Goal: Information Seeking & Learning: Learn about a topic

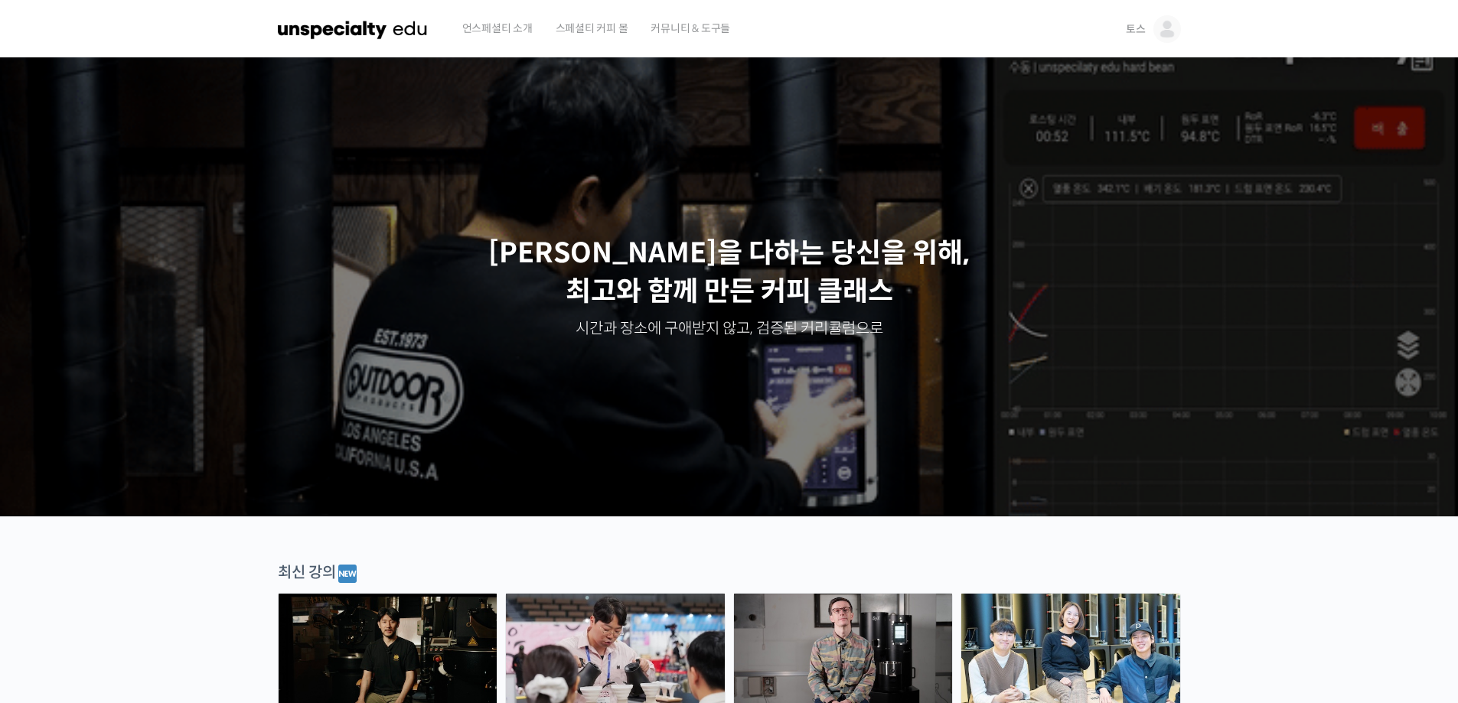
click at [1166, 35] on img at bounding box center [1167, 29] width 28 height 28
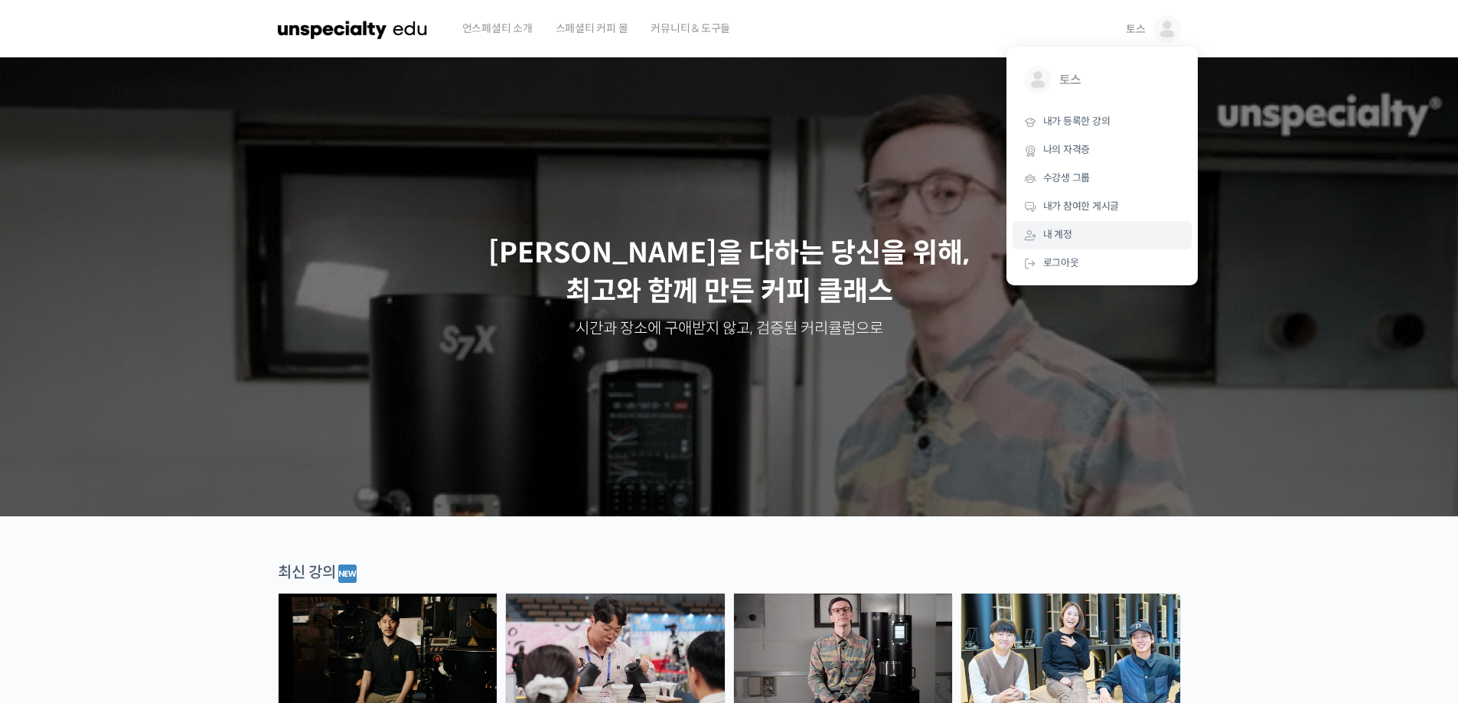
click at [1105, 236] on link "내 계정" at bounding box center [1102, 235] width 179 height 28
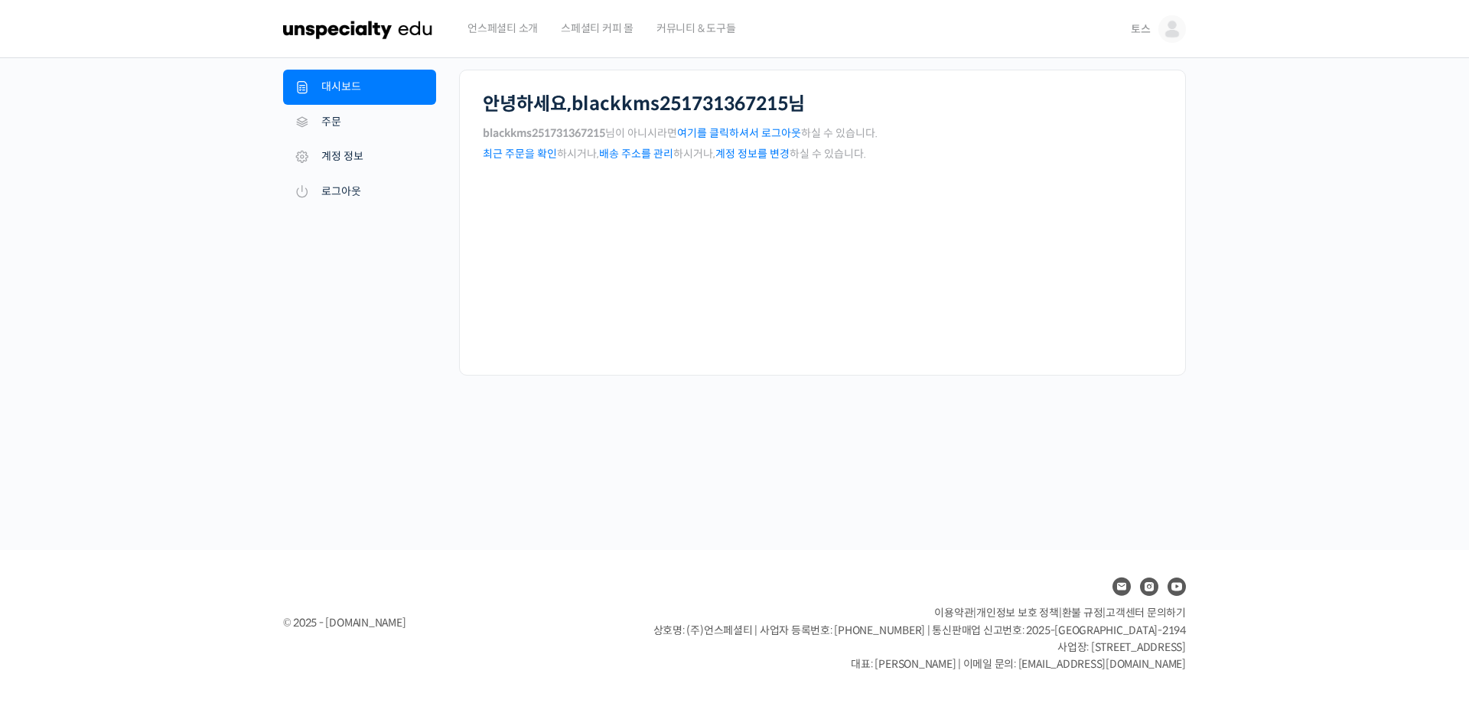
click at [789, 134] on link "여기를 클릭하셔서 로그아웃" at bounding box center [739, 133] width 124 height 14
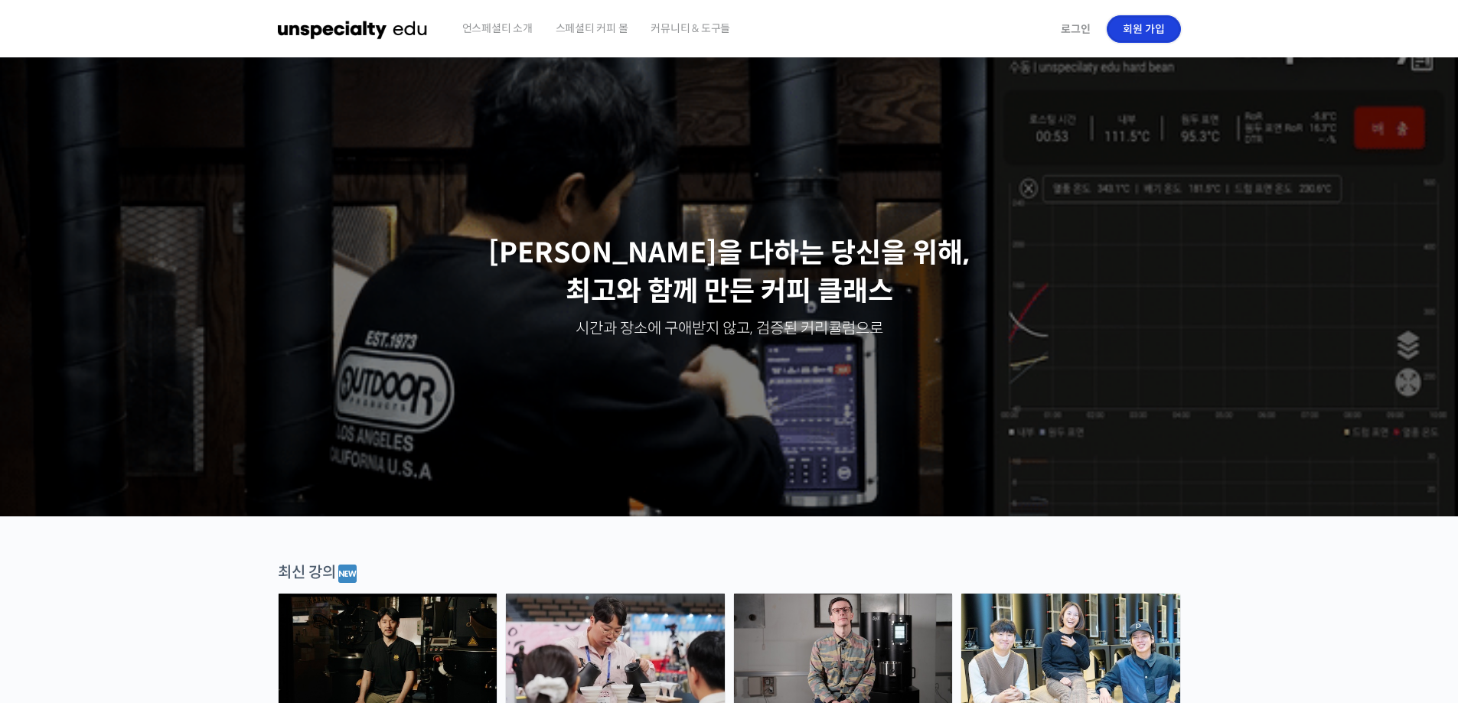
click at [1149, 33] on link "회원 가입" at bounding box center [1144, 29] width 74 height 28
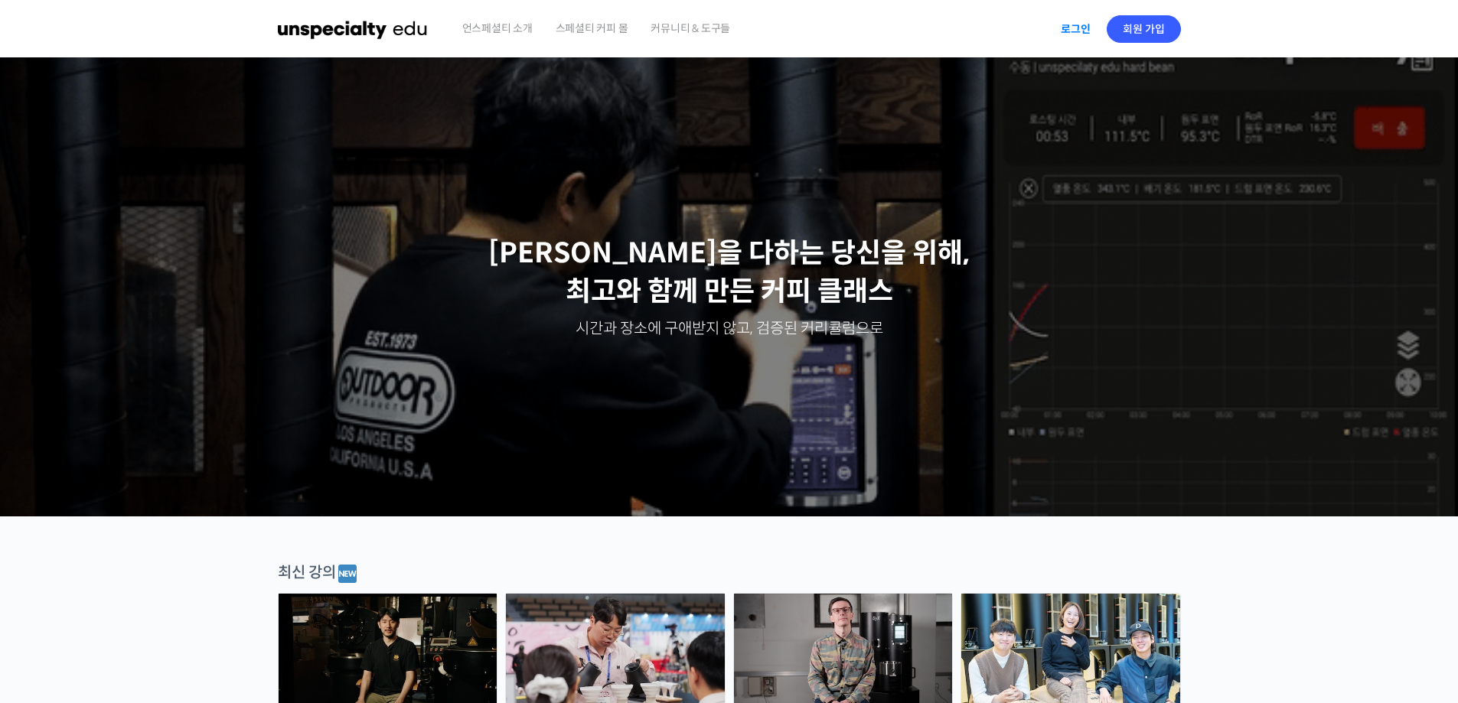
click at [1089, 22] on link "로그인" at bounding box center [1076, 28] width 48 height 35
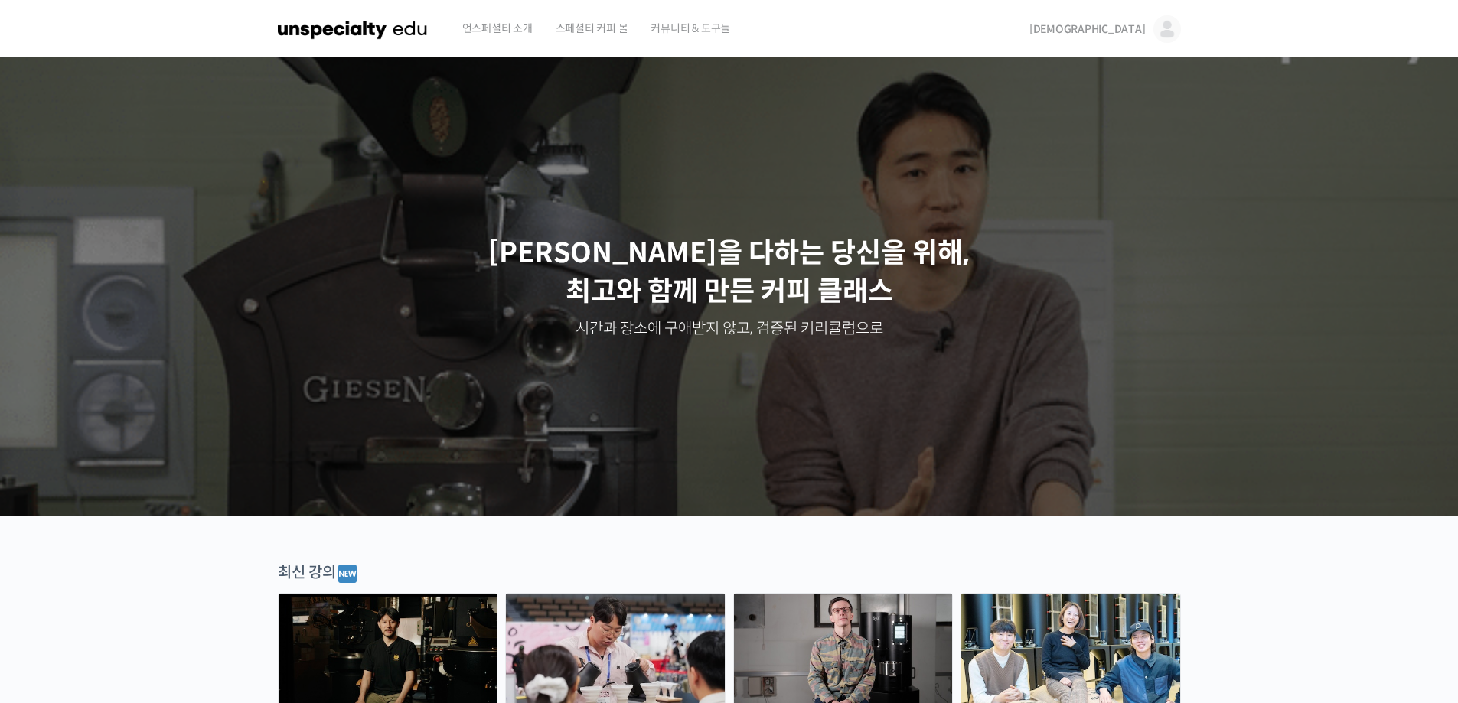
click at [1153, 34] on link "하성재" at bounding box center [1105, 29] width 152 height 58
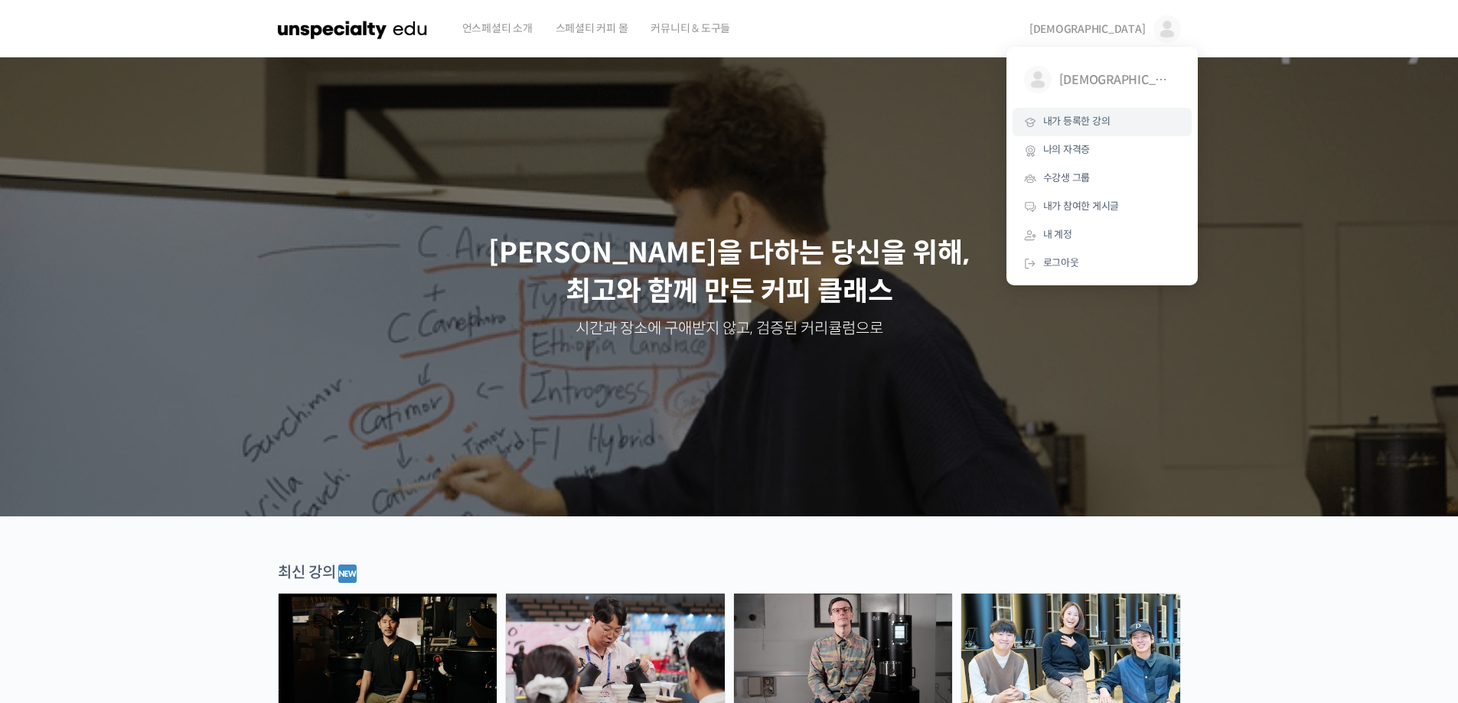
click at [1082, 124] on span "내가 등록한 강의" at bounding box center [1076, 121] width 67 height 13
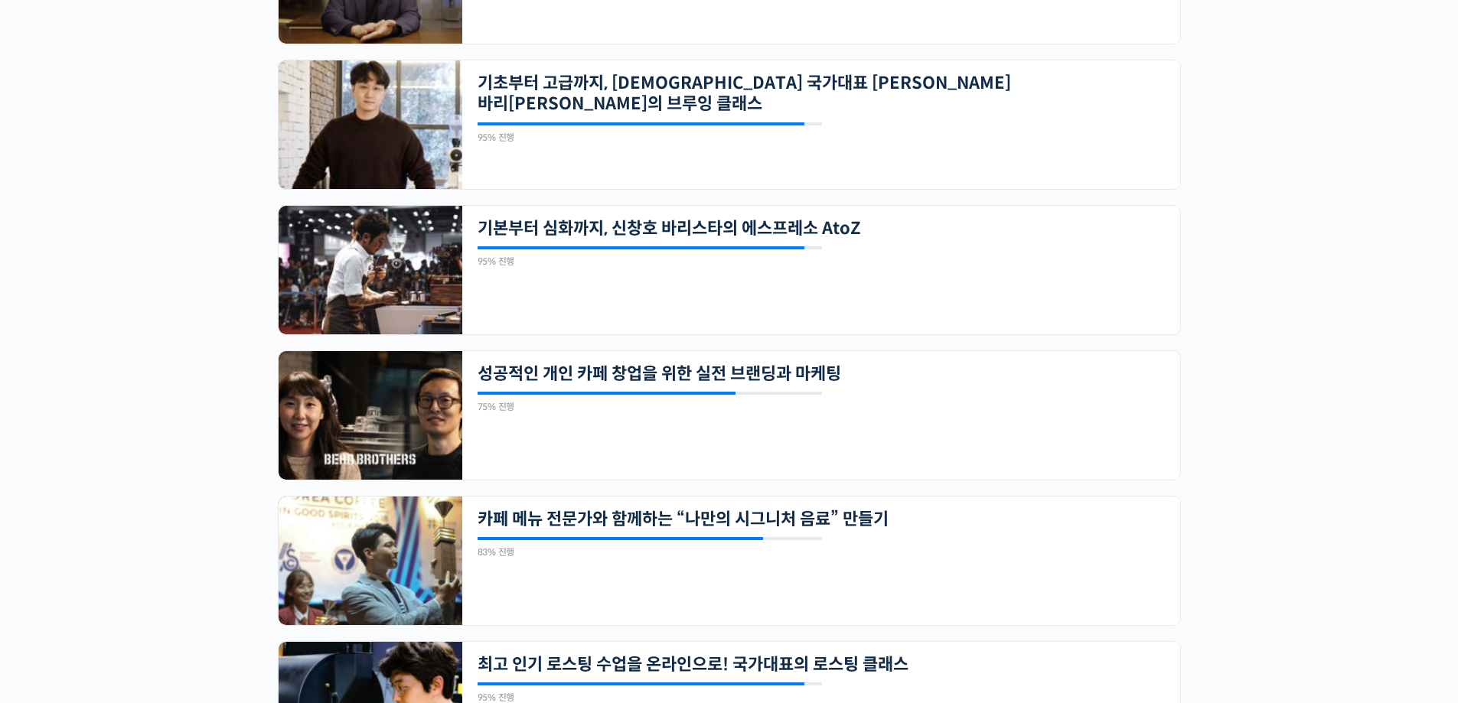
scroll to position [651, 0]
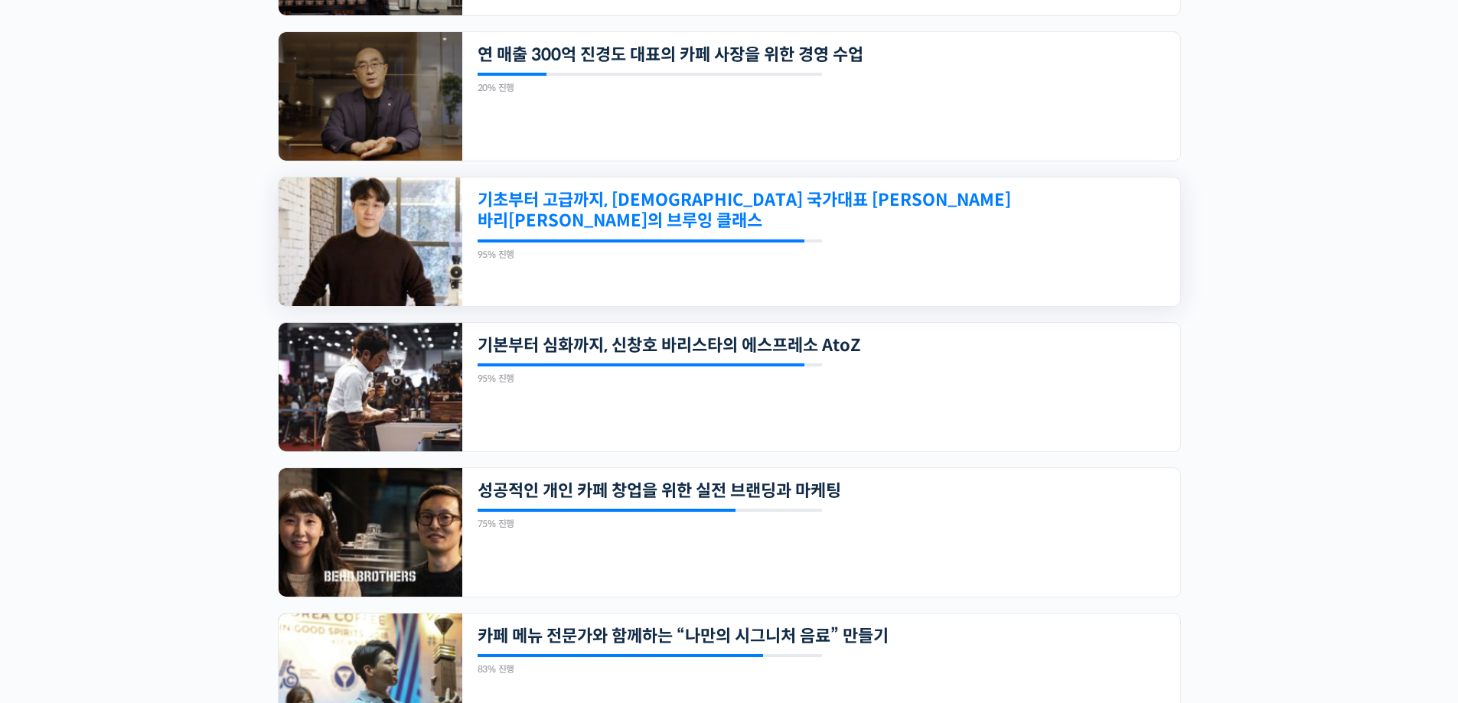
click at [556, 203] on link "기초부터 고급까지, [DEMOGRAPHIC_DATA] 국가대표 [PERSON_NAME] 바리[PERSON_NAME]의 브루잉 클래스" at bounding box center [752, 211] width 549 height 42
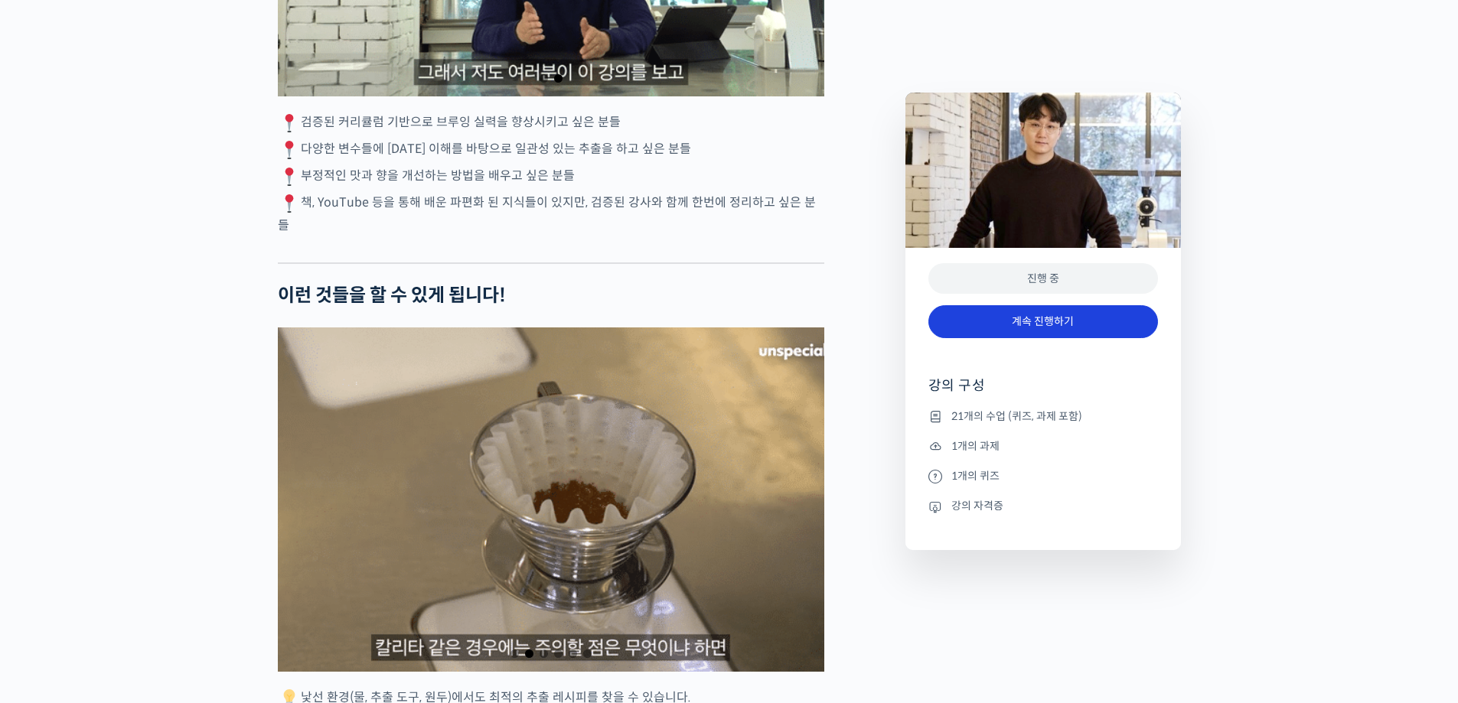
scroll to position [2985, 0]
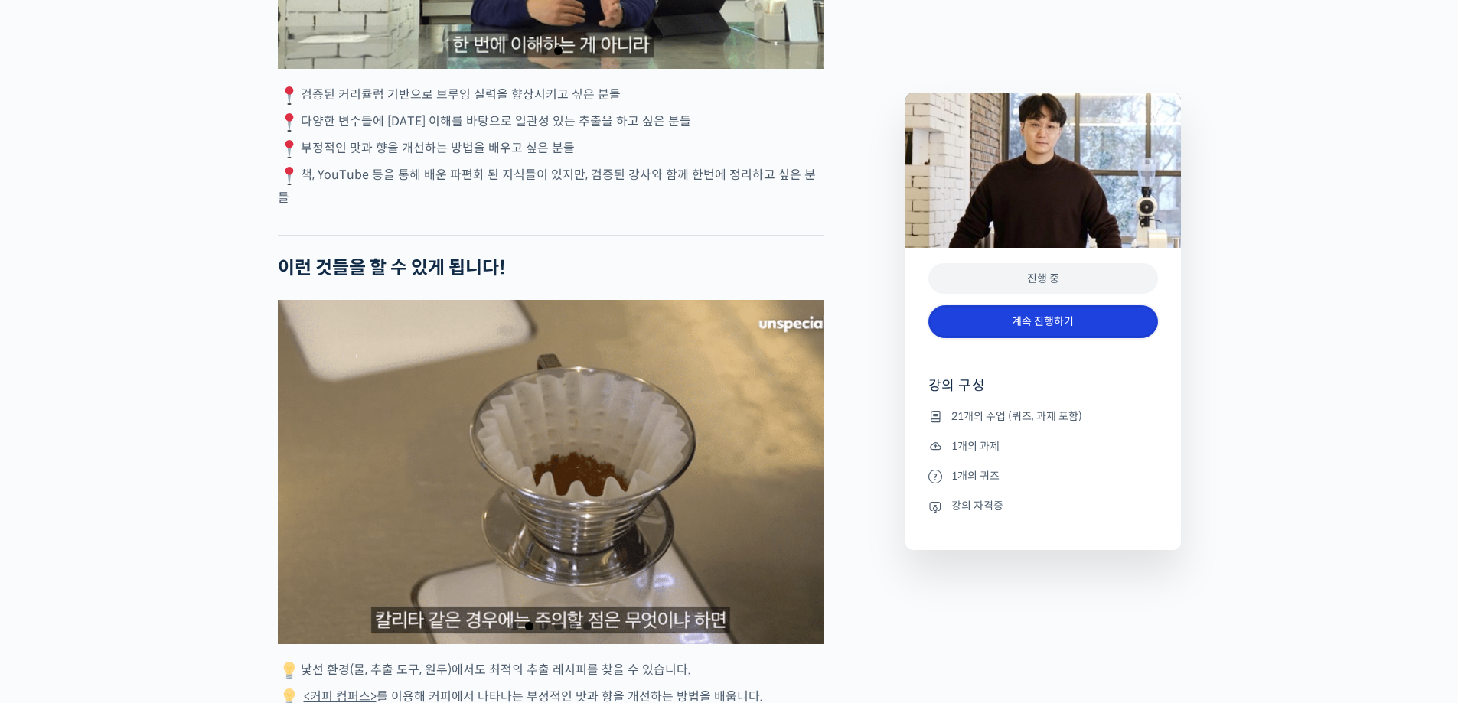
click at [1071, 318] on link "계속 진행하기" at bounding box center [1043, 321] width 230 height 33
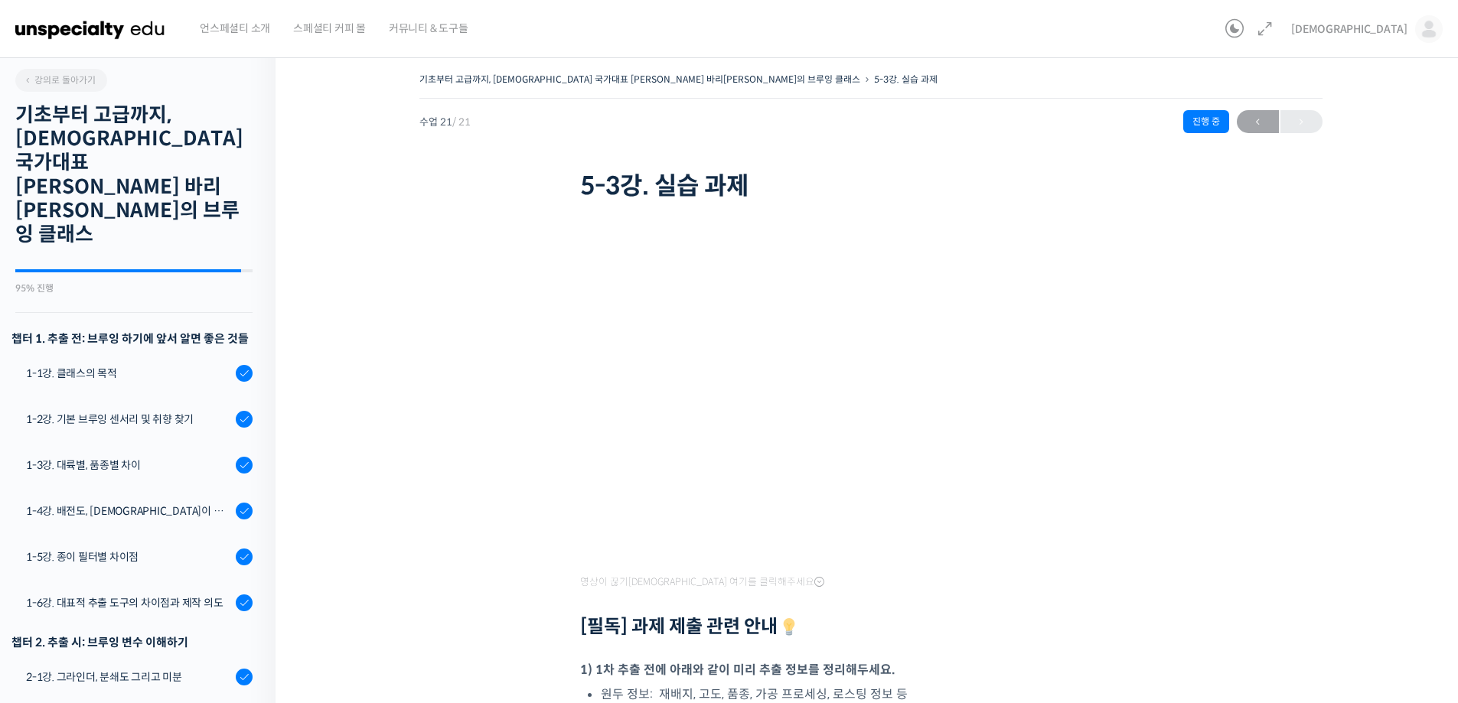
scroll to position [674, 0]
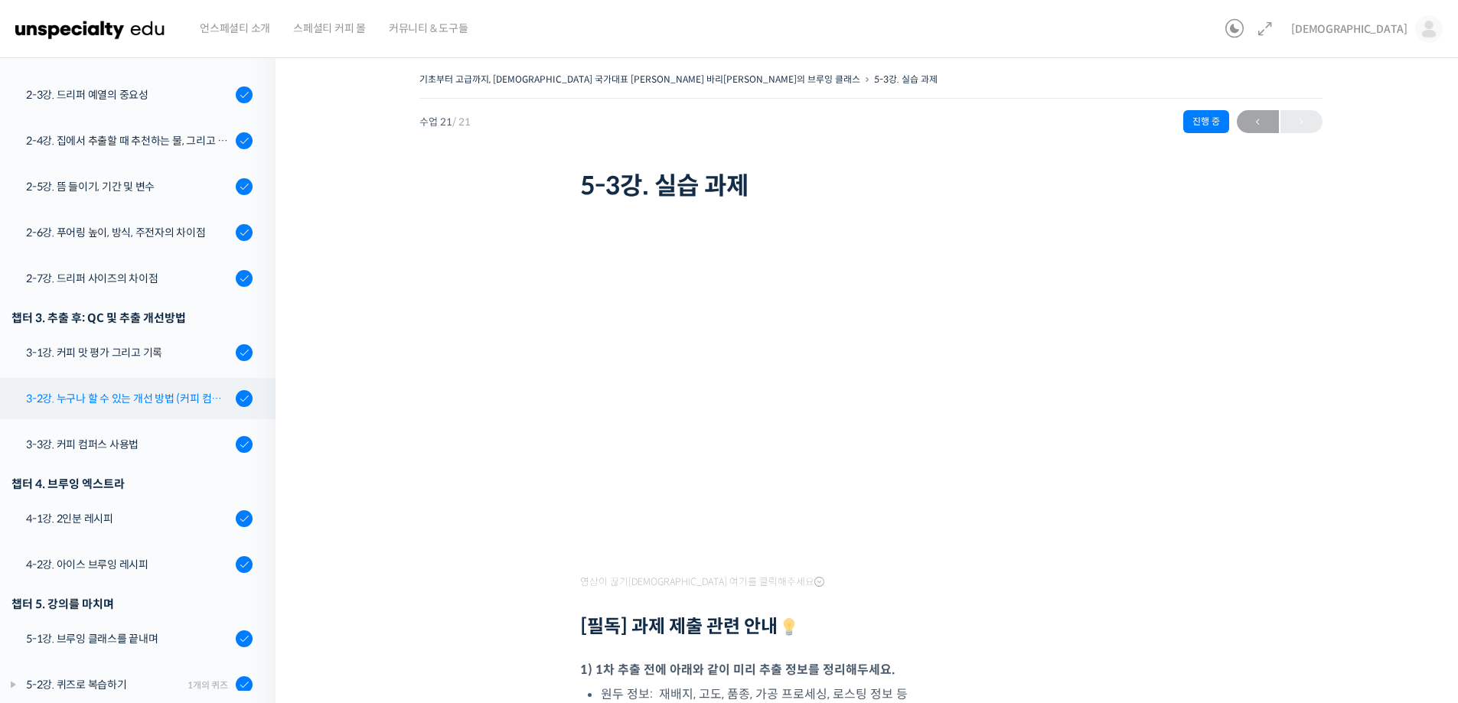
click at [156, 378] on link "3-2강. 누구나 할 수 있는 개선 방법 (커피 컴퍼스)" at bounding box center [133, 398] width 283 height 41
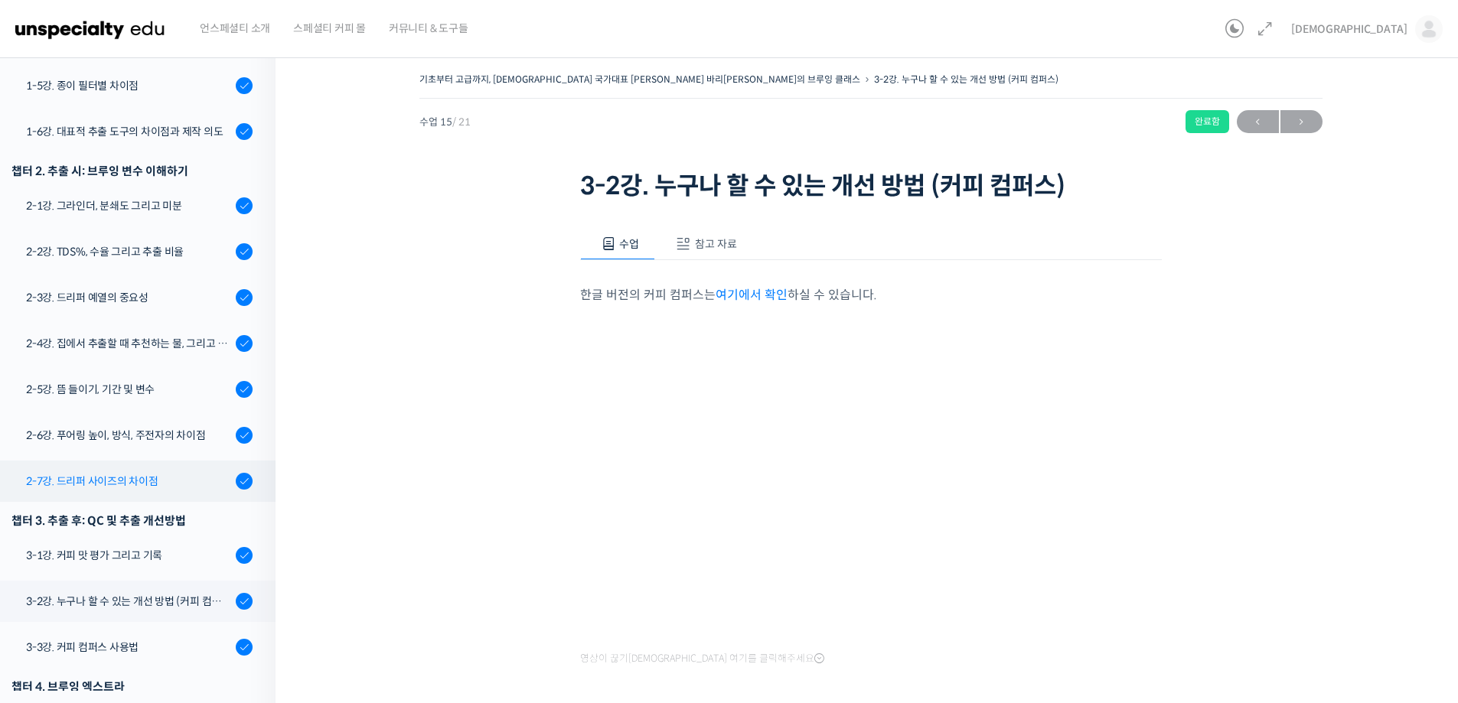
scroll to position [445, 0]
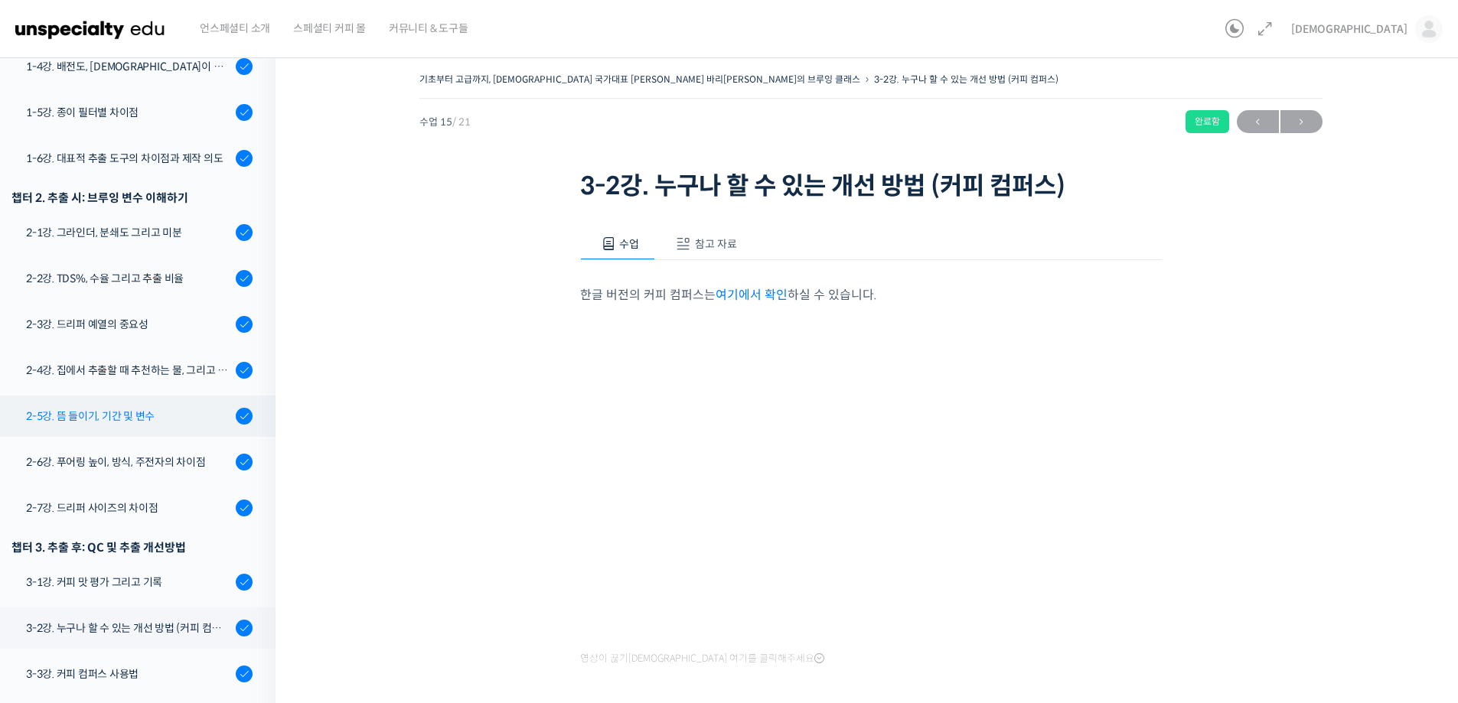
click at [113, 408] on div "2-5강. 뜸 들이기, 기간 및 변수" at bounding box center [128, 416] width 205 height 17
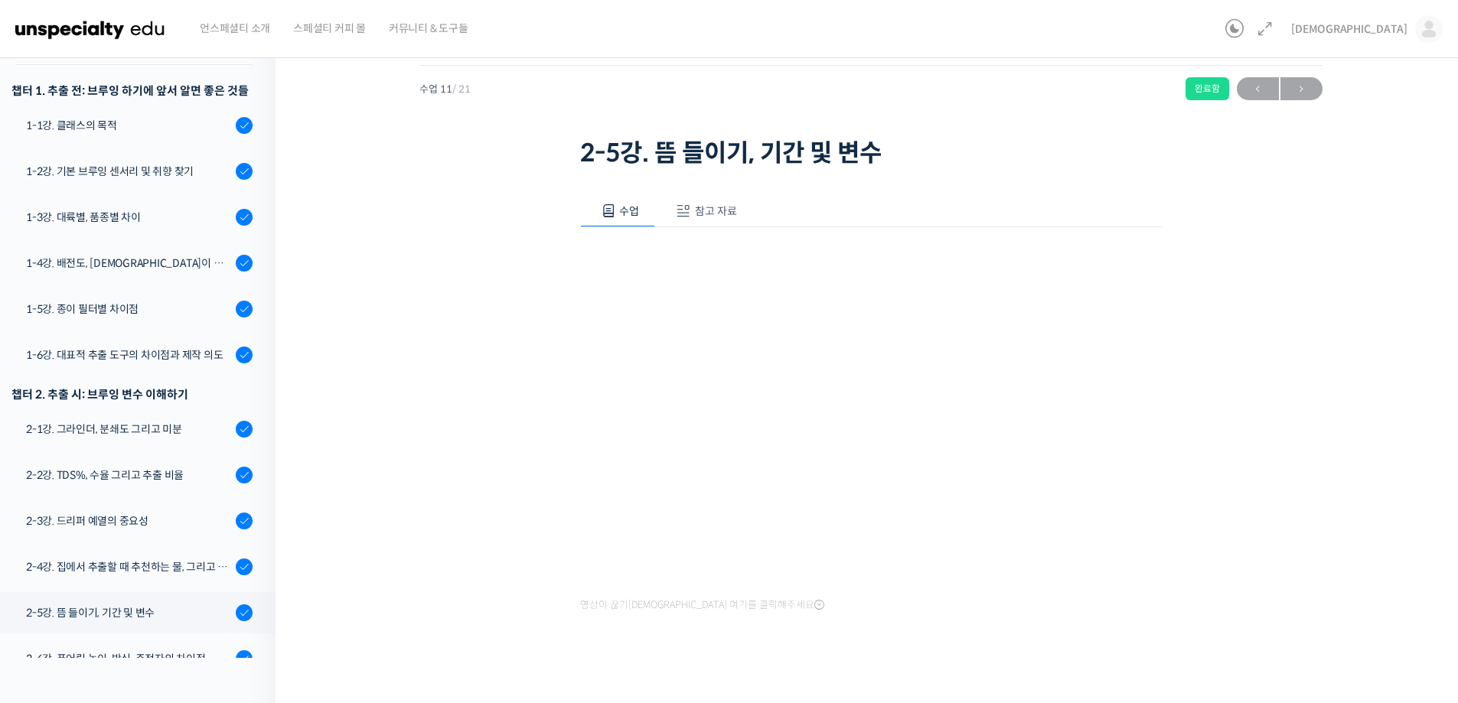
scroll to position [47, 0]
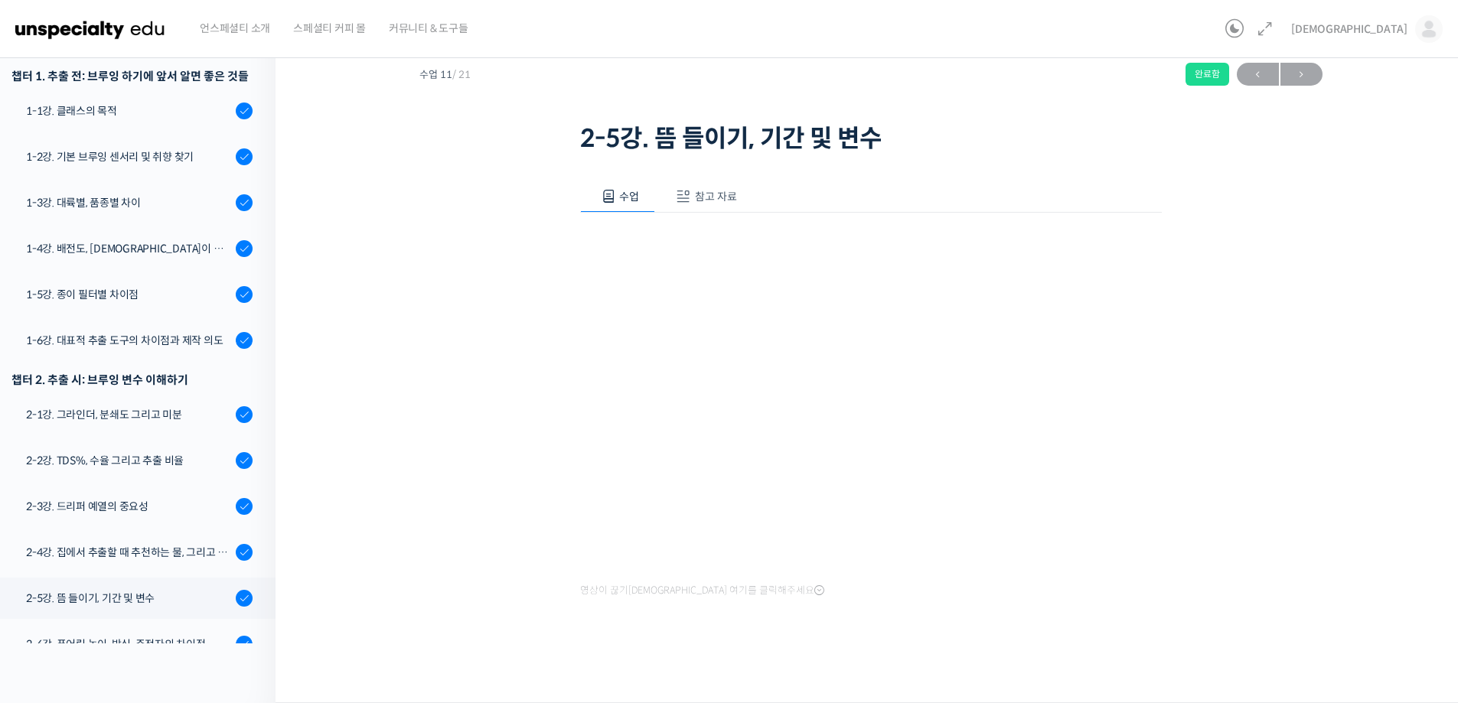
click at [1032, 623] on div "수업 참고 자료 영상이 끊기[DEMOGRAPHIC_DATA]를 클릭해주세요 PPT 수업 자료 (클릭하시면 새 창에서 열립니다)" at bounding box center [871, 415] width 582 height 514
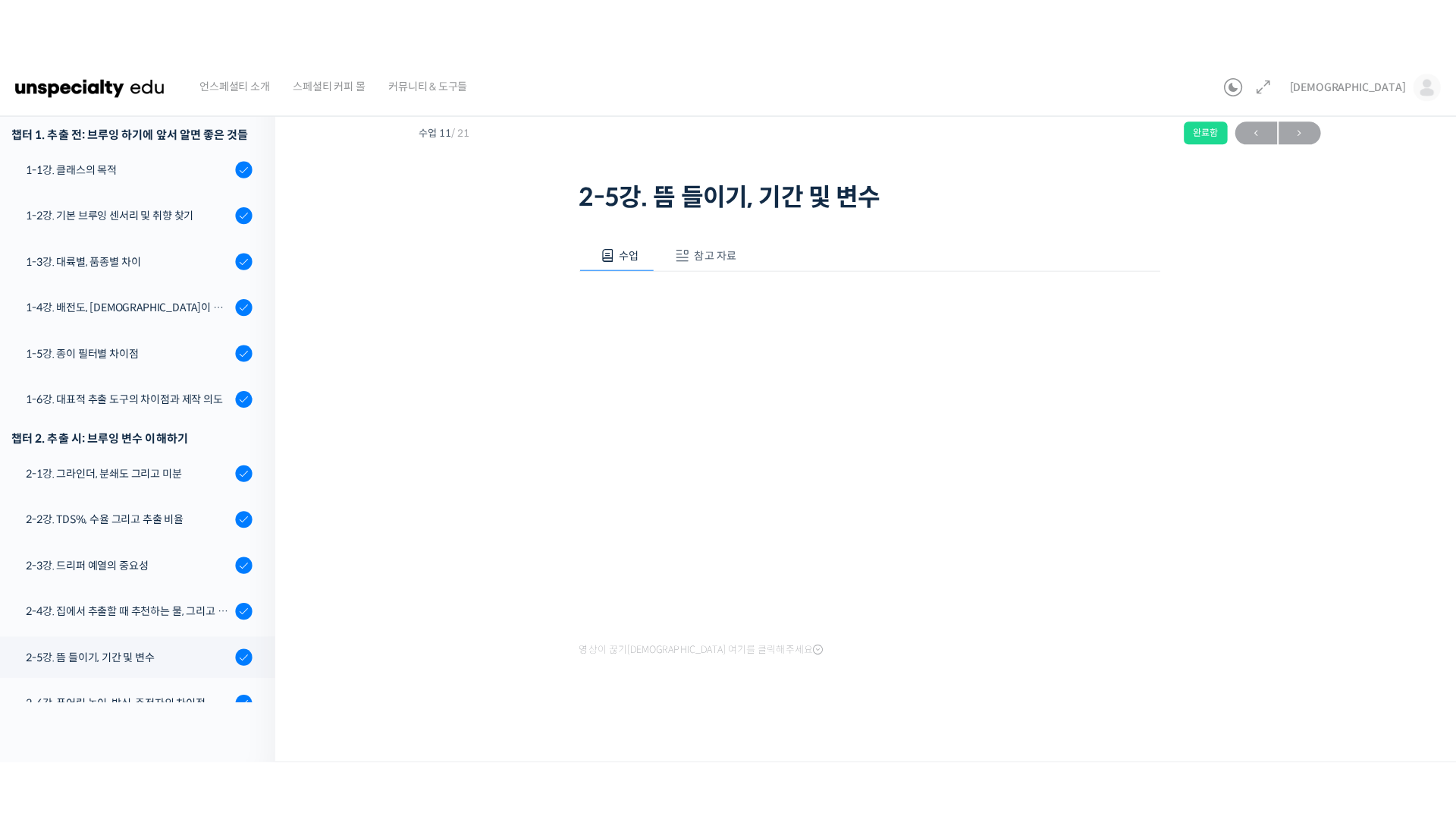
scroll to position [0, 0]
